Goal: Transaction & Acquisition: Register for event/course

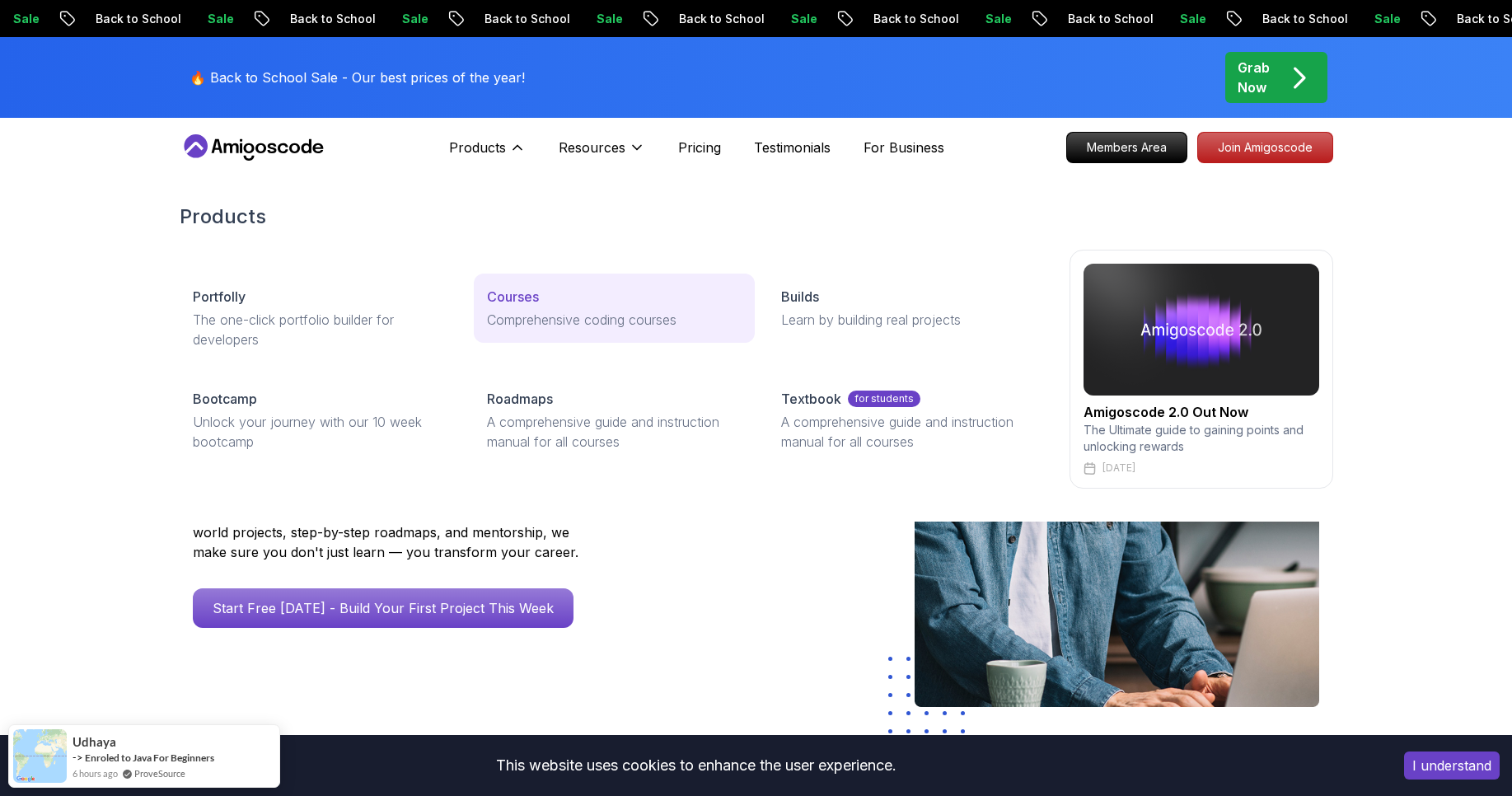
click at [526, 311] on p "Comprehensive coding courses" at bounding box center [614, 319] width 254 height 19
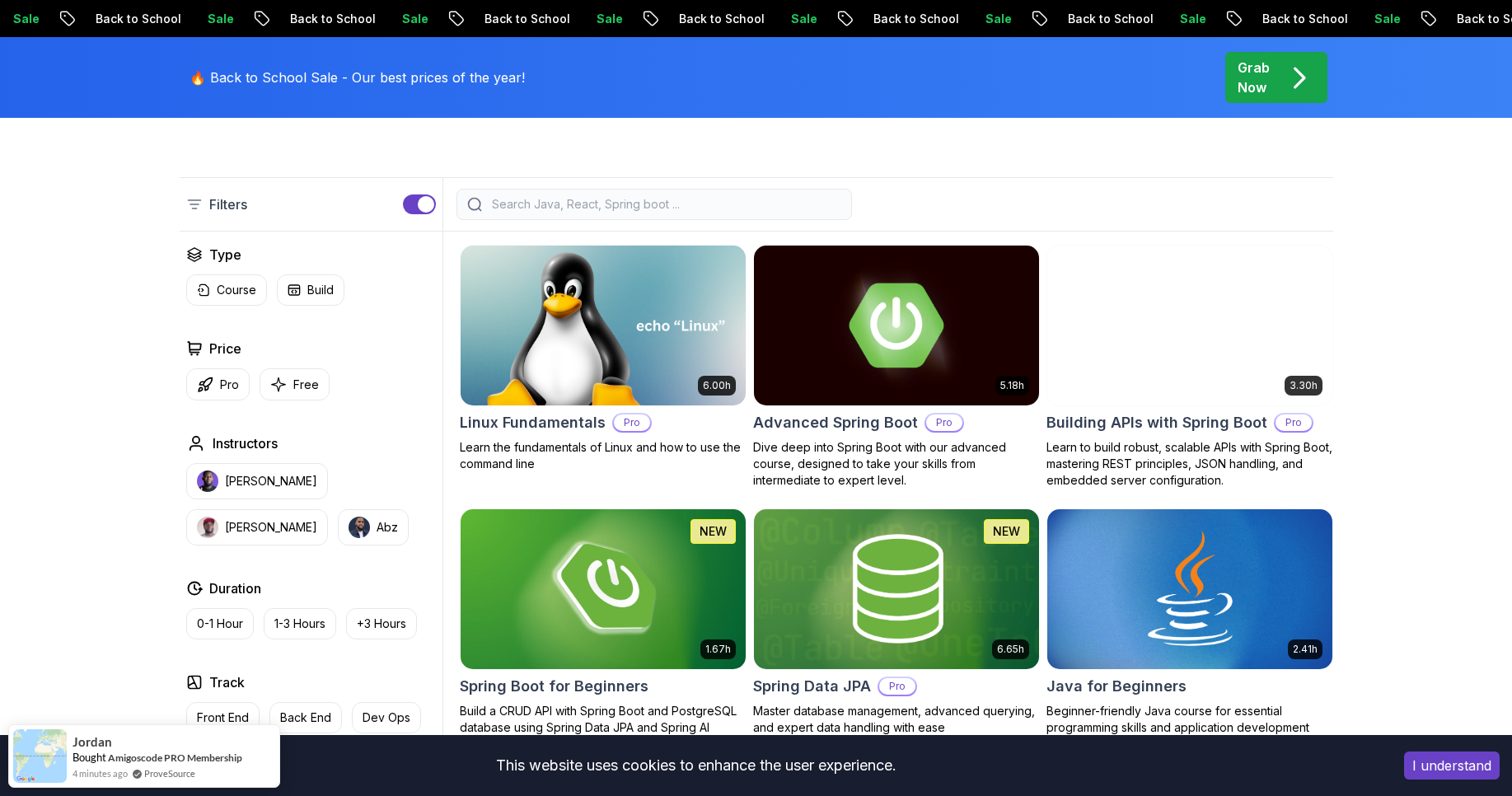
scroll to position [405, 0]
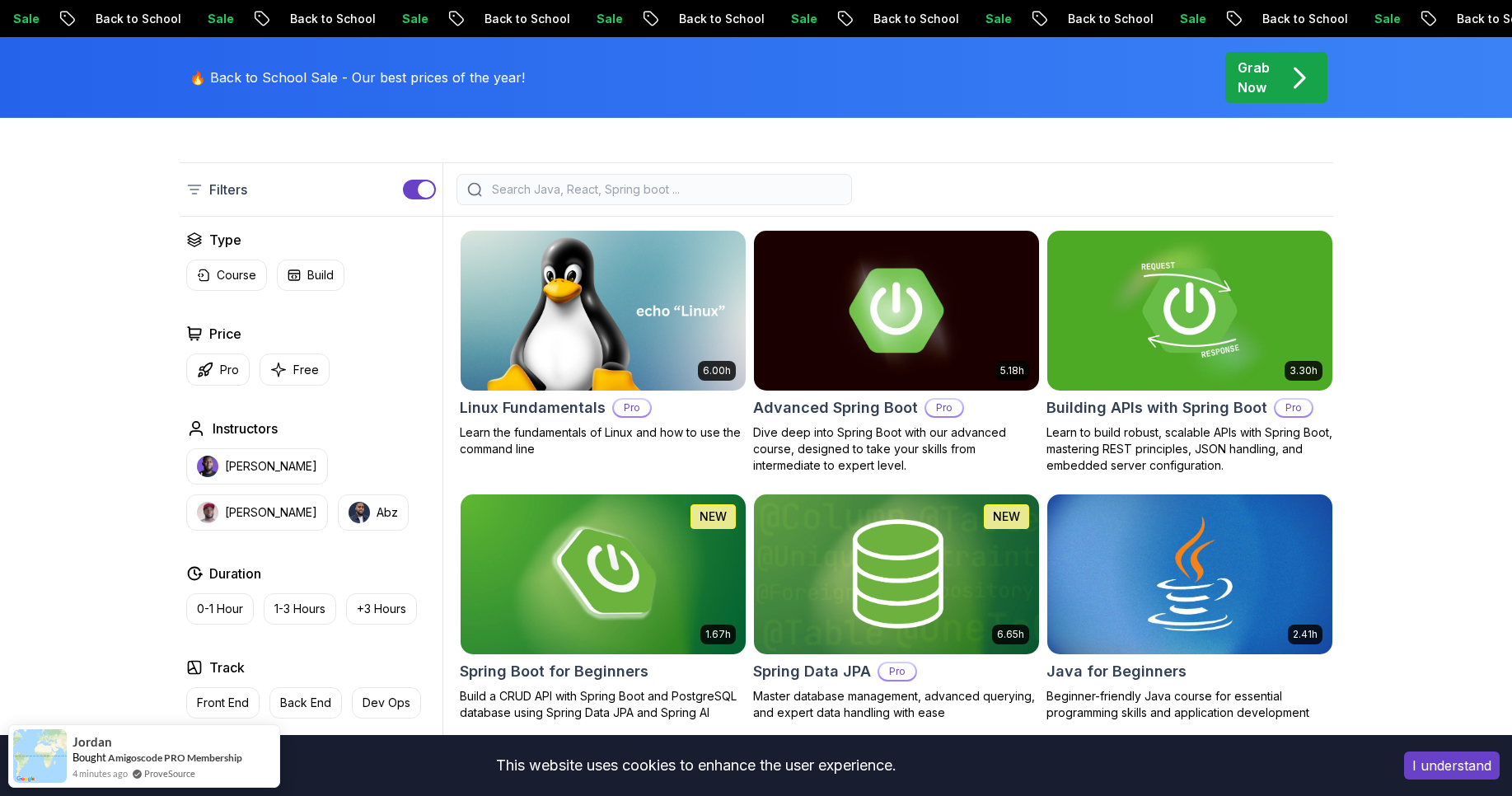
click at [217, 373] on button "Pro" at bounding box center [218, 369] width 63 height 33
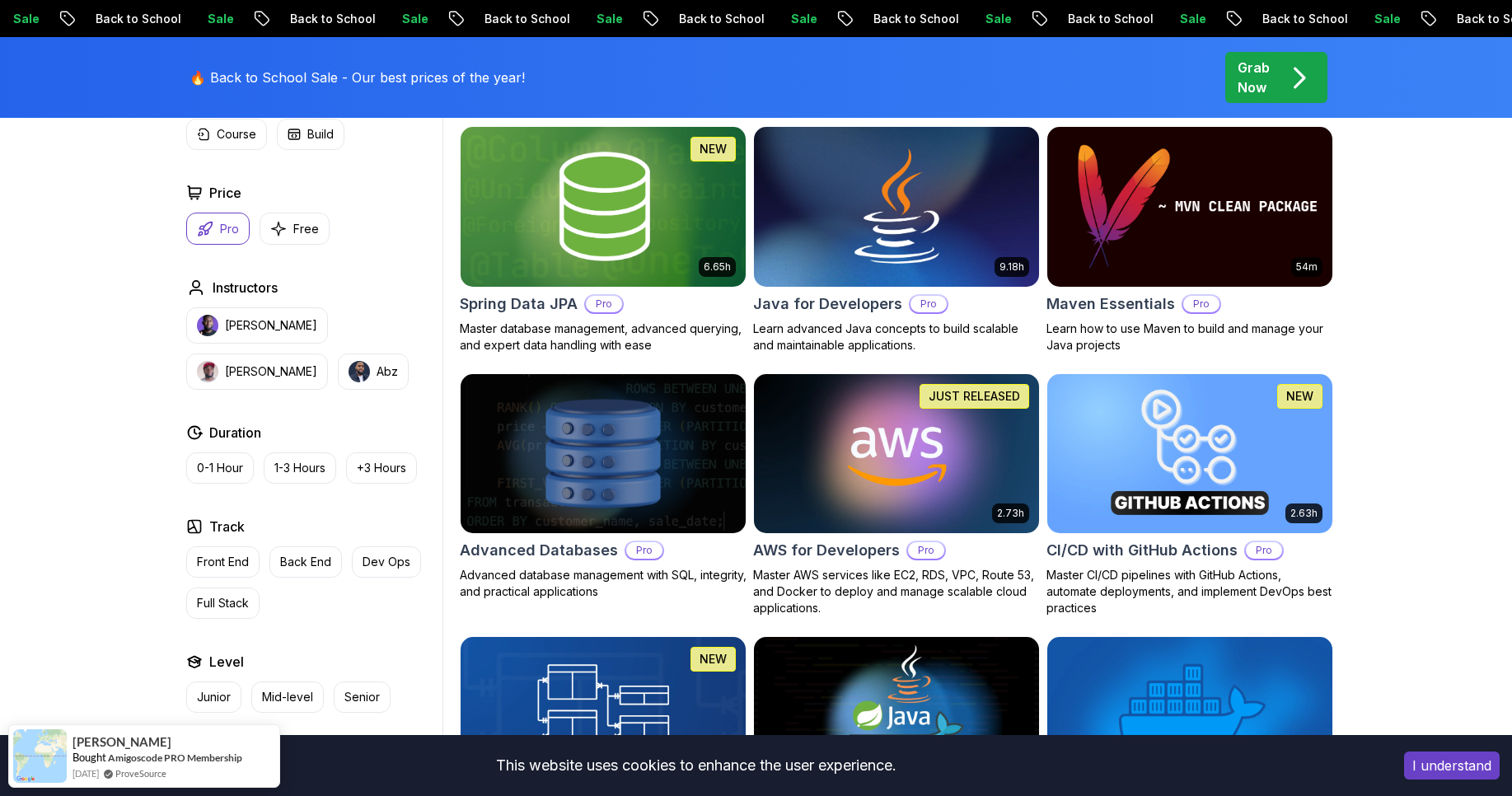
scroll to position [736, 0]
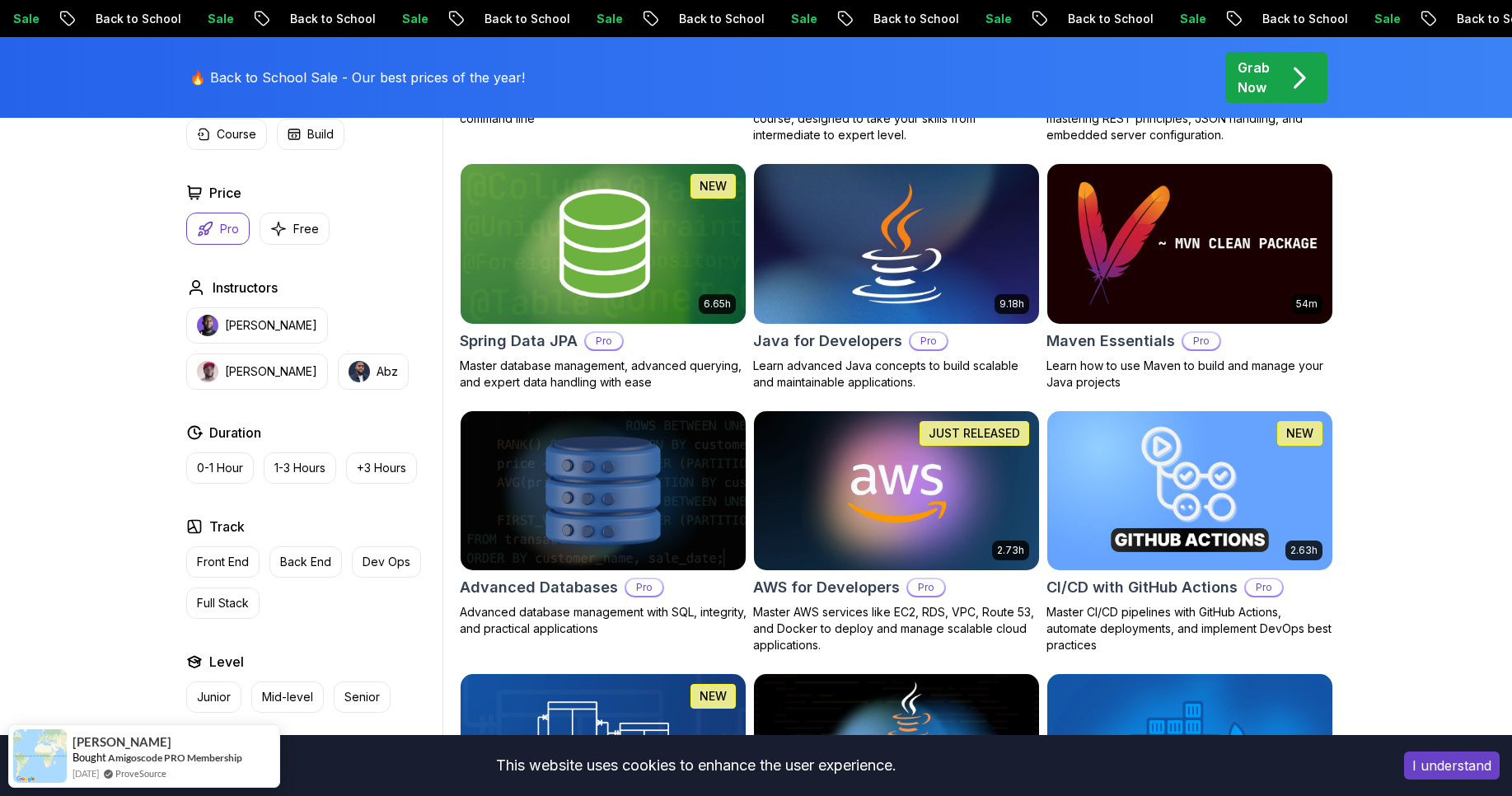
click at [829, 336] on h2 "Java for Developers" at bounding box center [828, 341] width 150 height 23
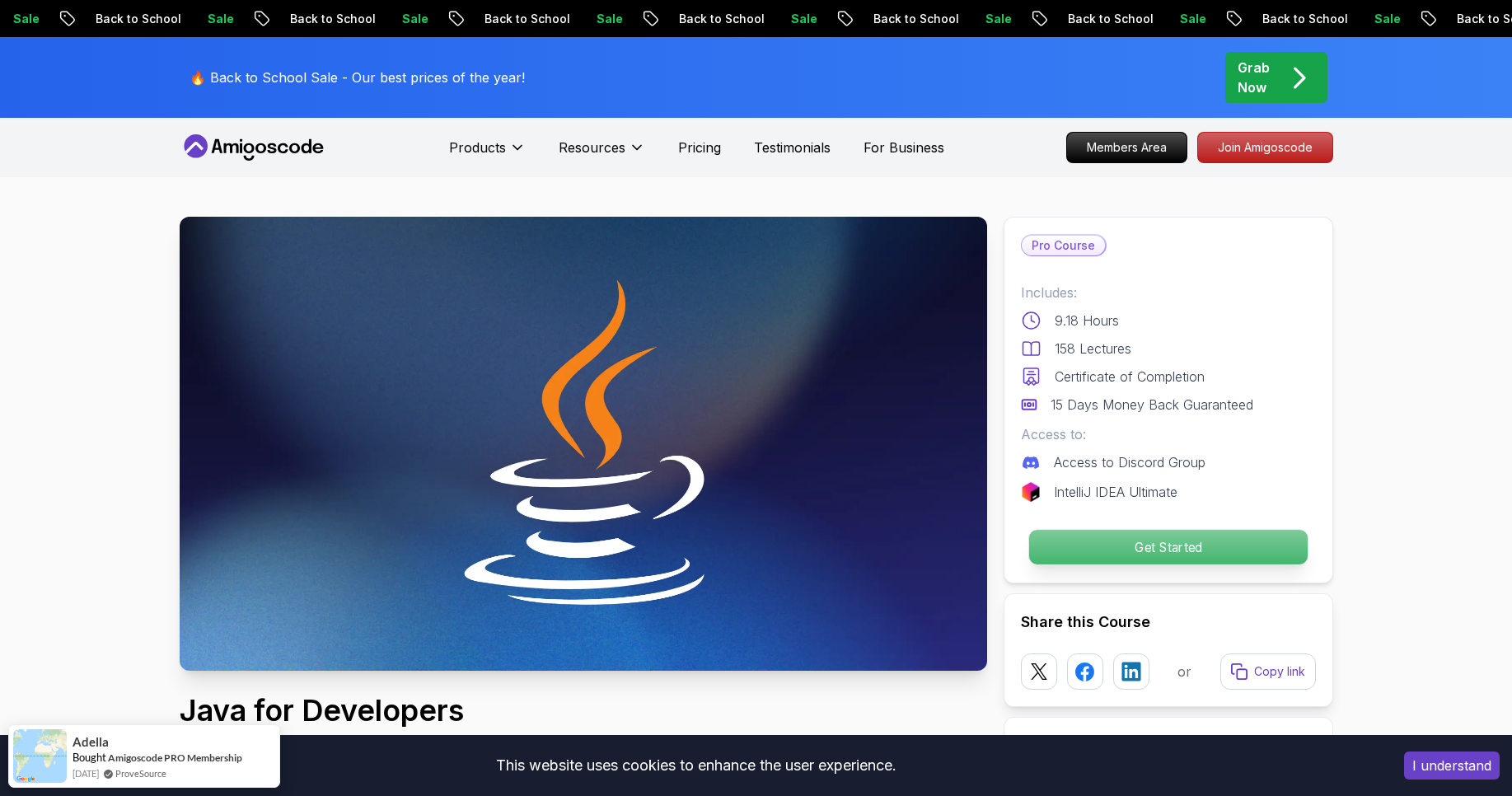
click at [1063, 548] on p "Get Started" at bounding box center [1167, 546] width 279 height 34
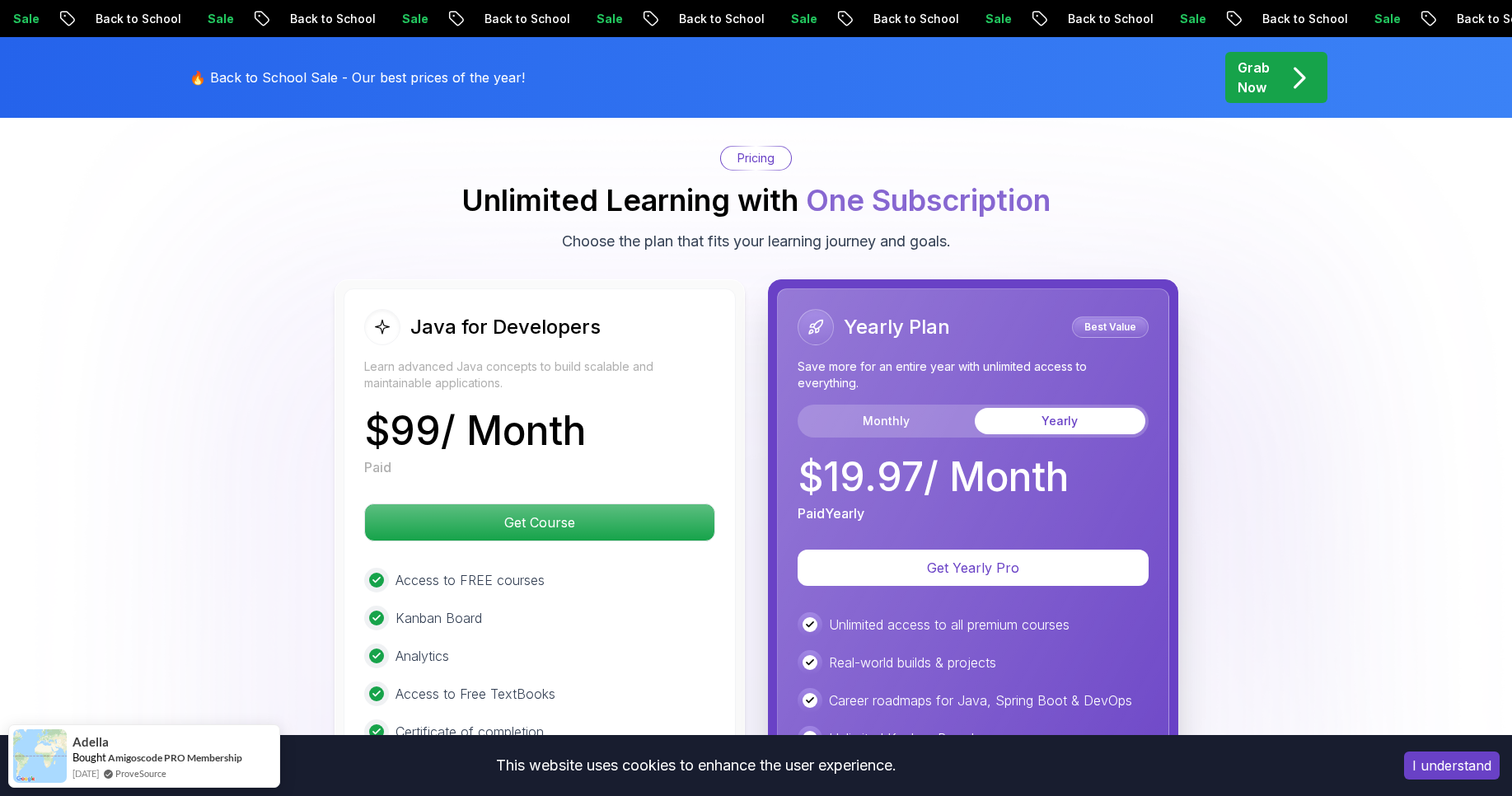
scroll to position [3953, 0]
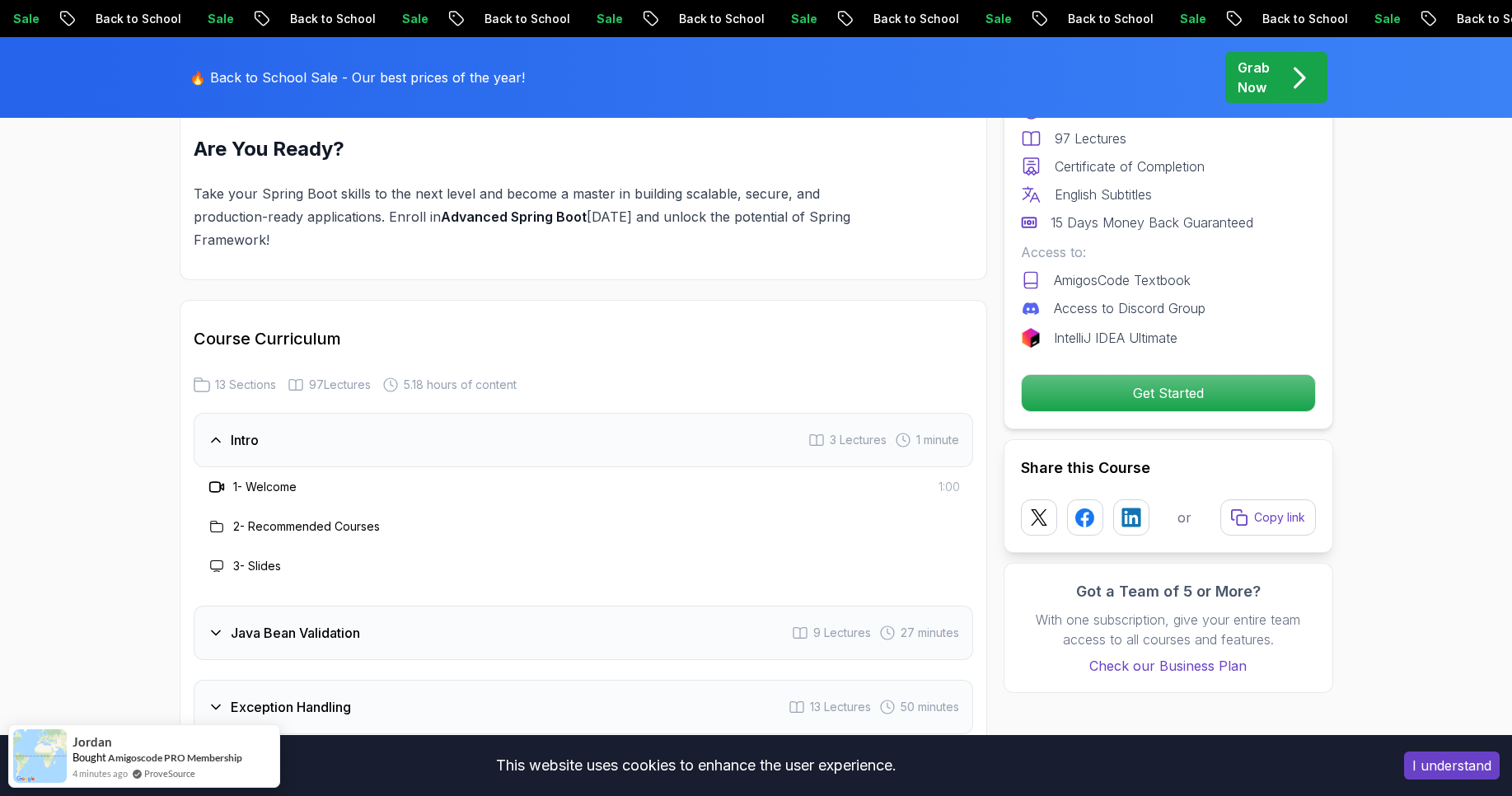
scroll to position [2054, 0]
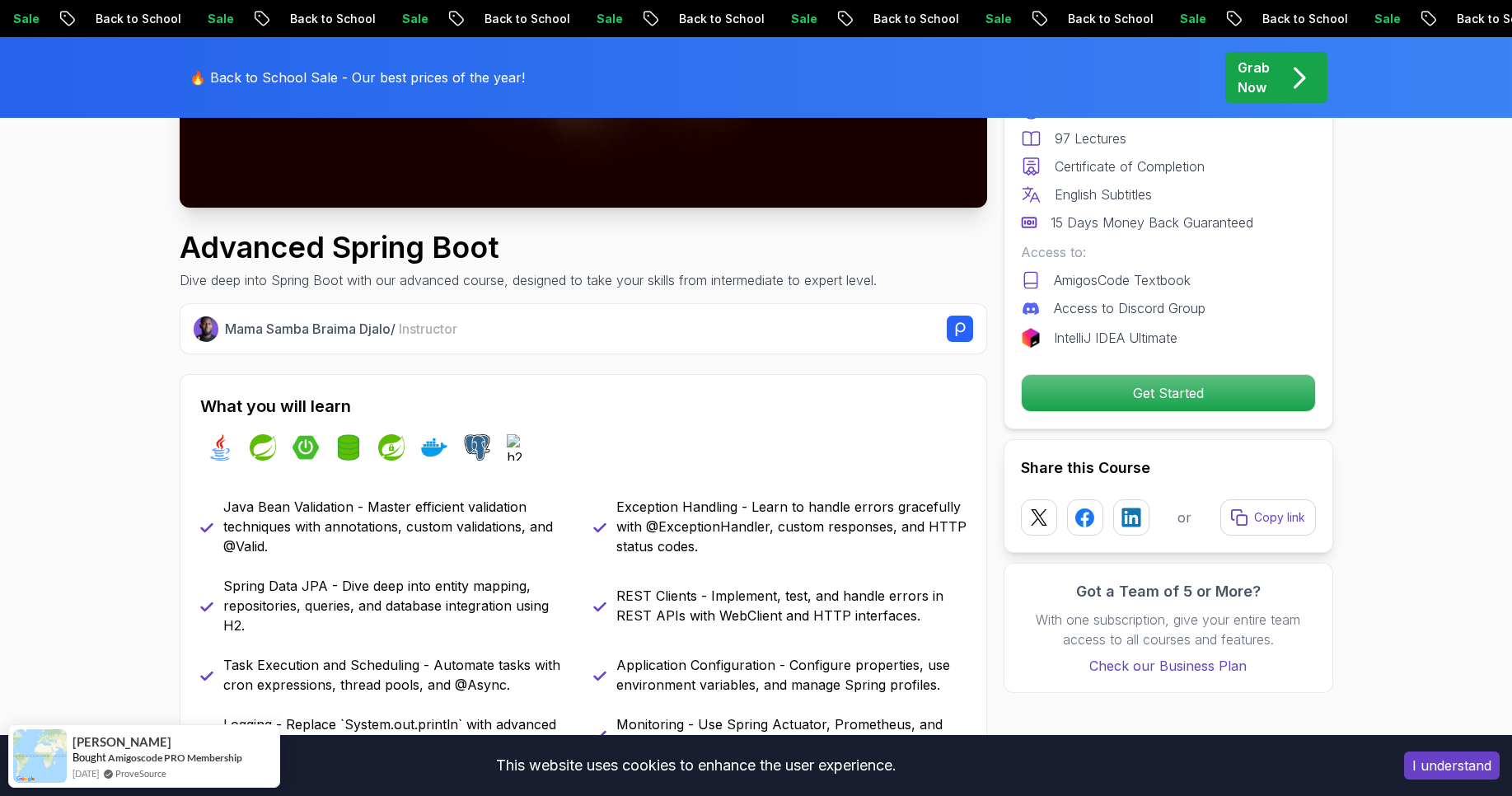
scroll to position [0, 0]
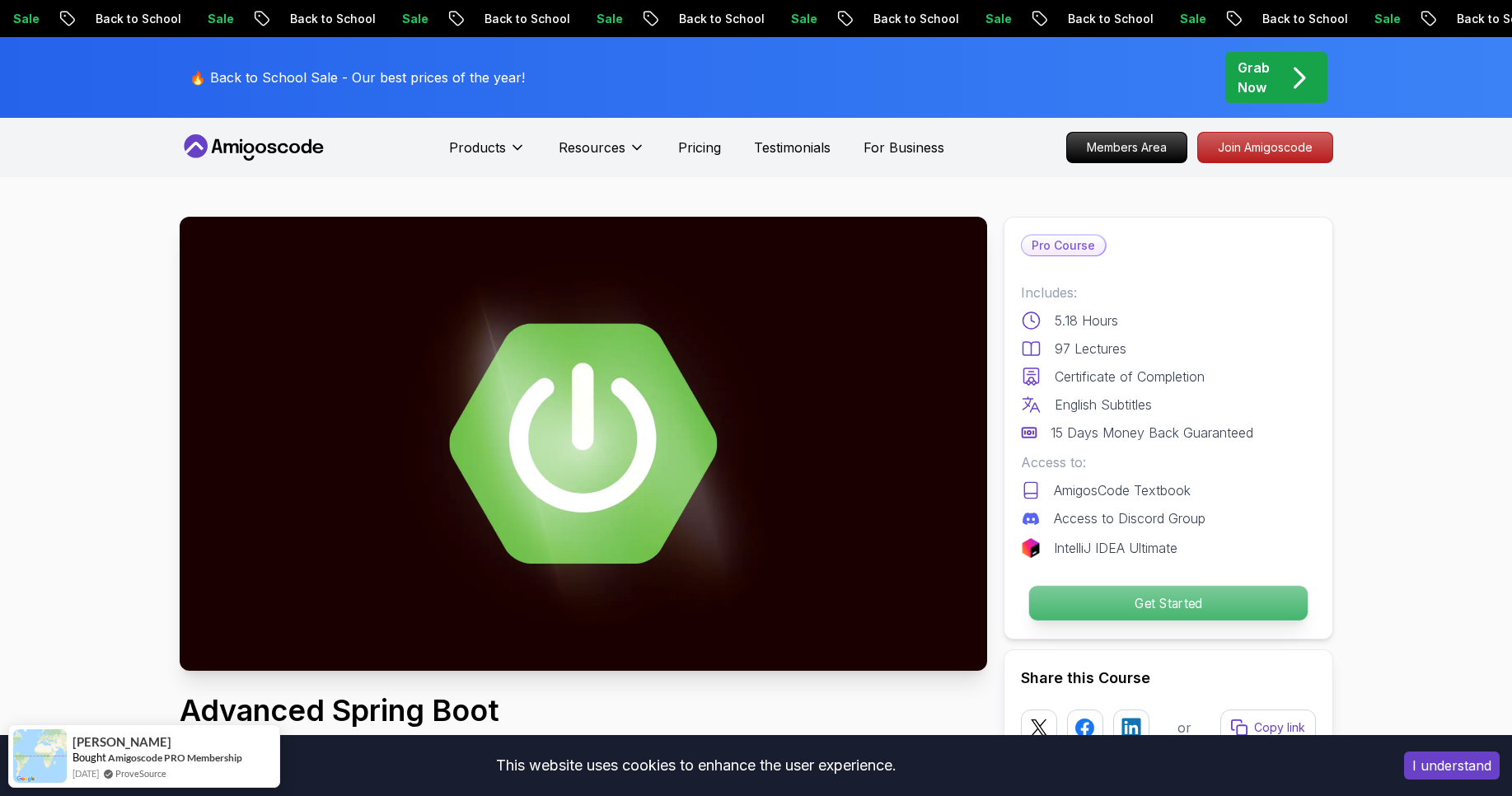
click at [1105, 588] on p "Get Started" at bounding box center [1167, 602] width 279 height 34
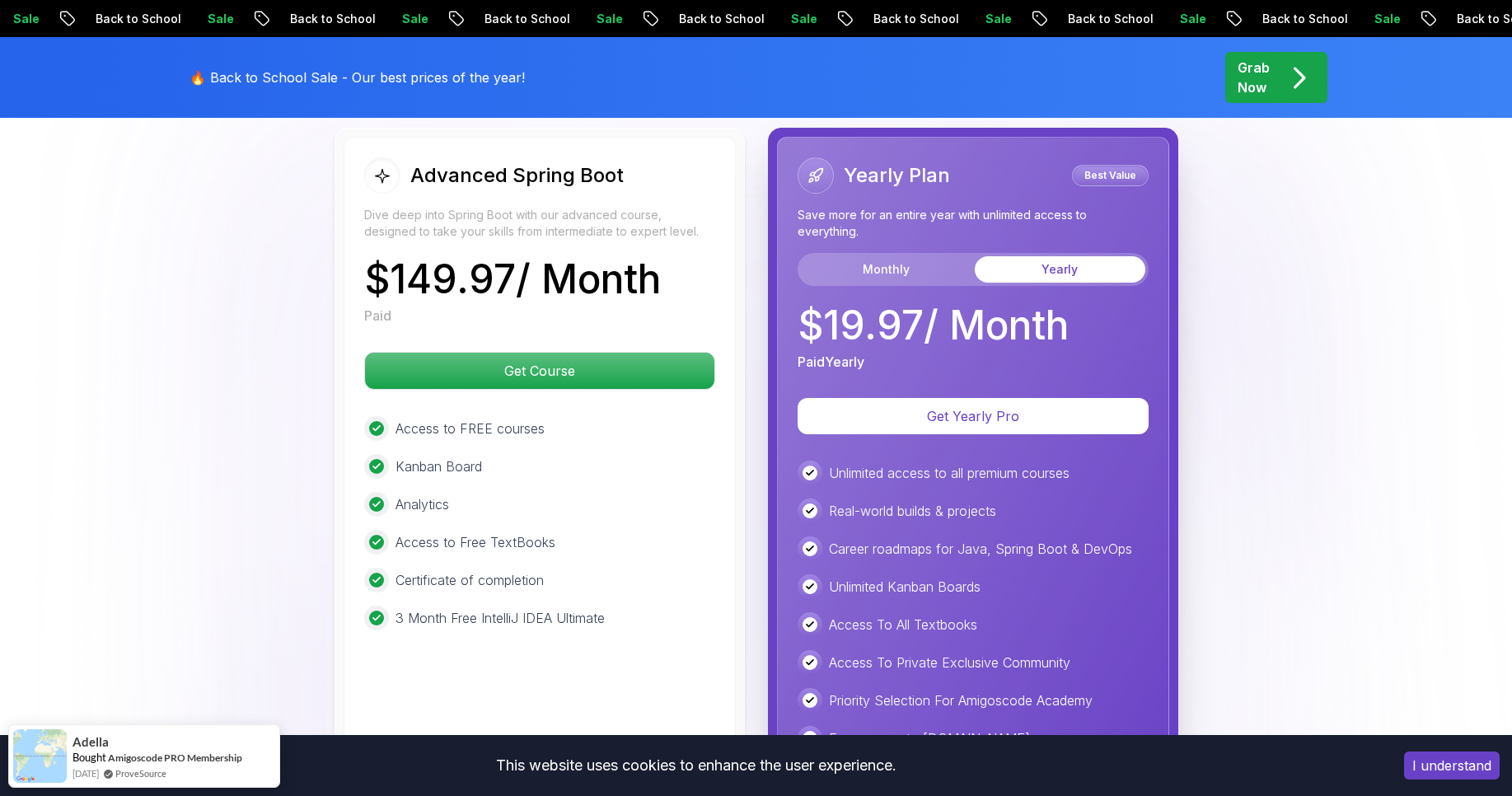
scroll to position [3816, 0]
